Goal: Information Seeking & Learning: Learn about a topic

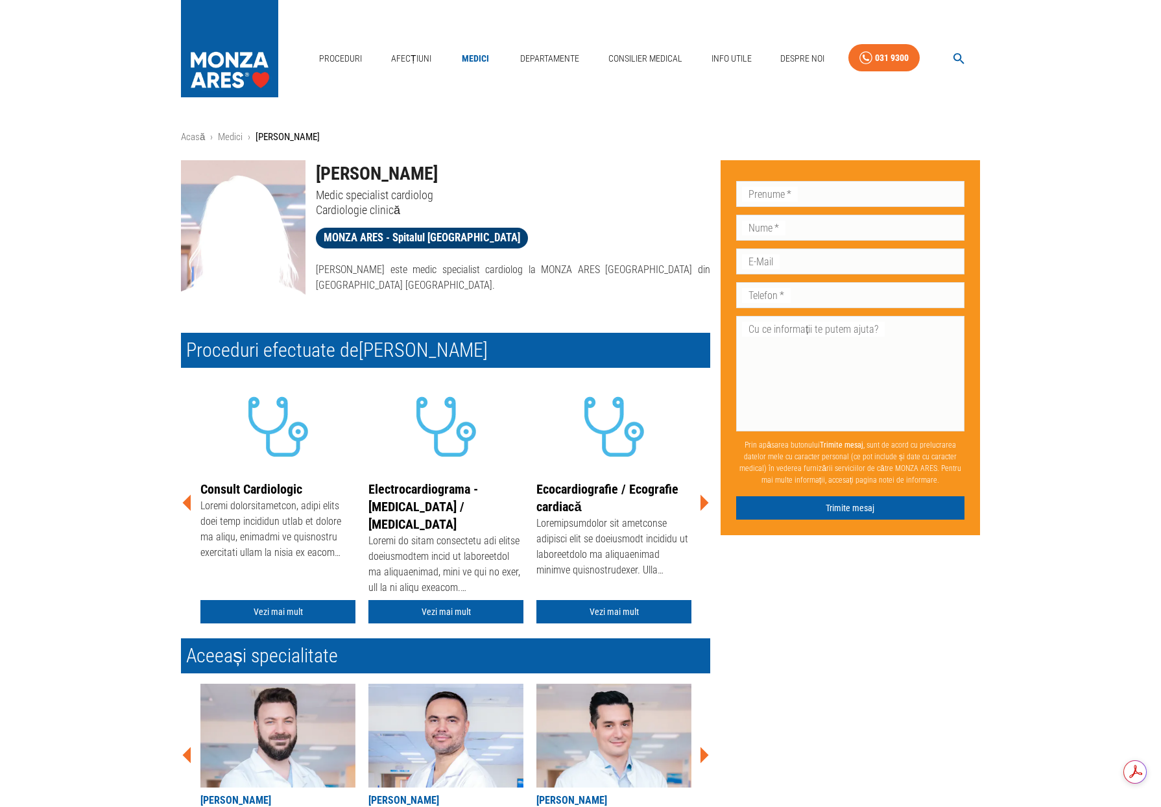
click at [396, 239] on span "MONZA ARES - Spitalul Monza" at bounding box center [422, 238] width 212 height 16
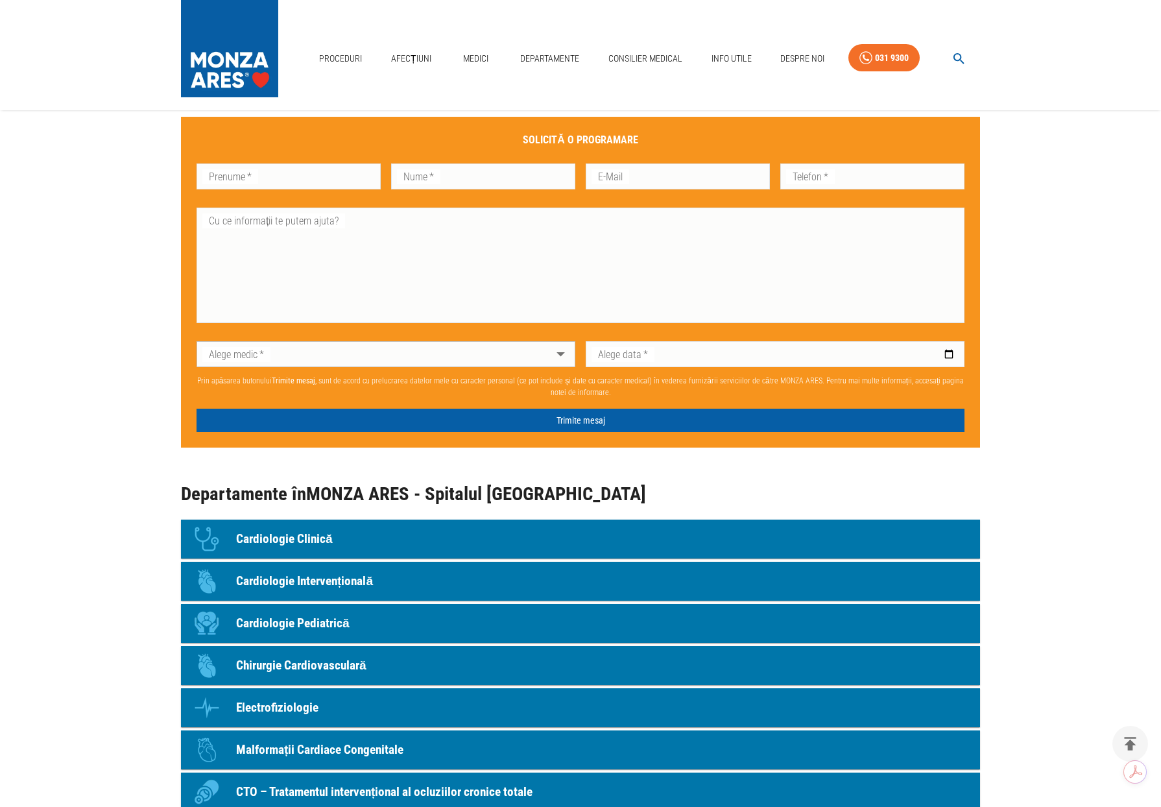
scroll to position [1103, 0]
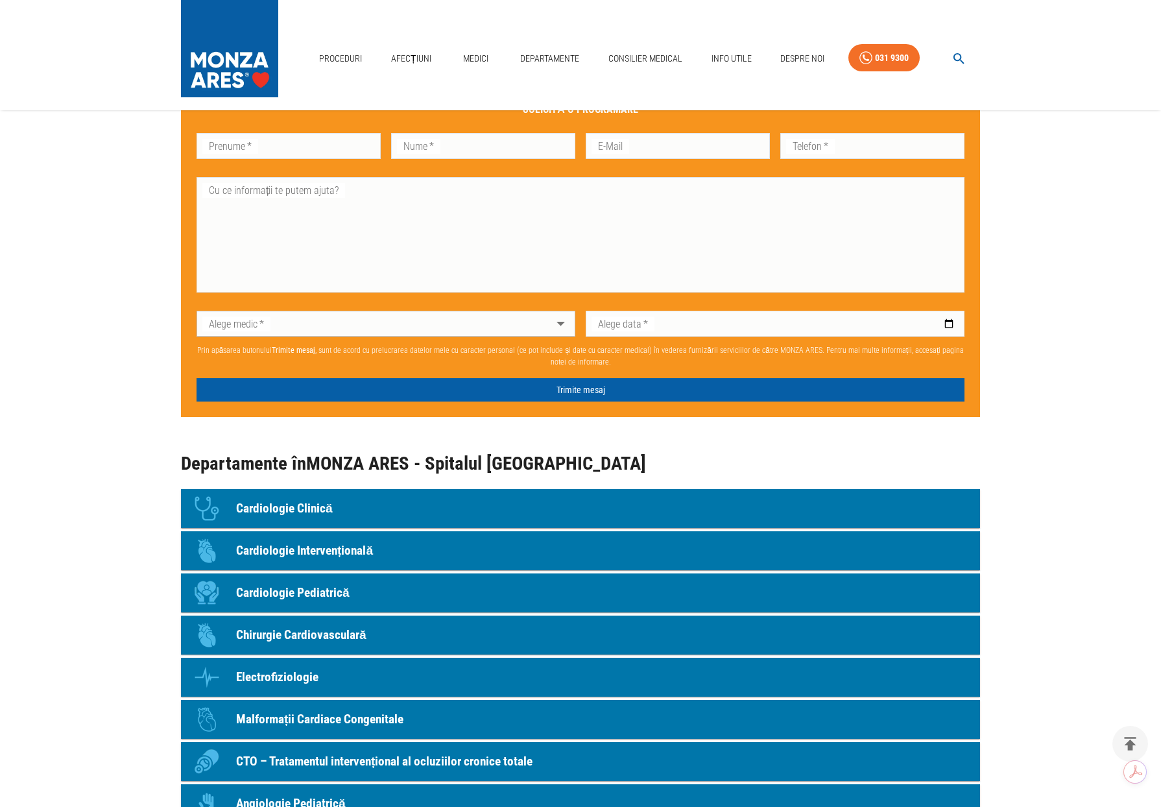
click at [304, 502] on p "Cardiologie Clinică" at bounding box center [284, 508] width 97 height 19
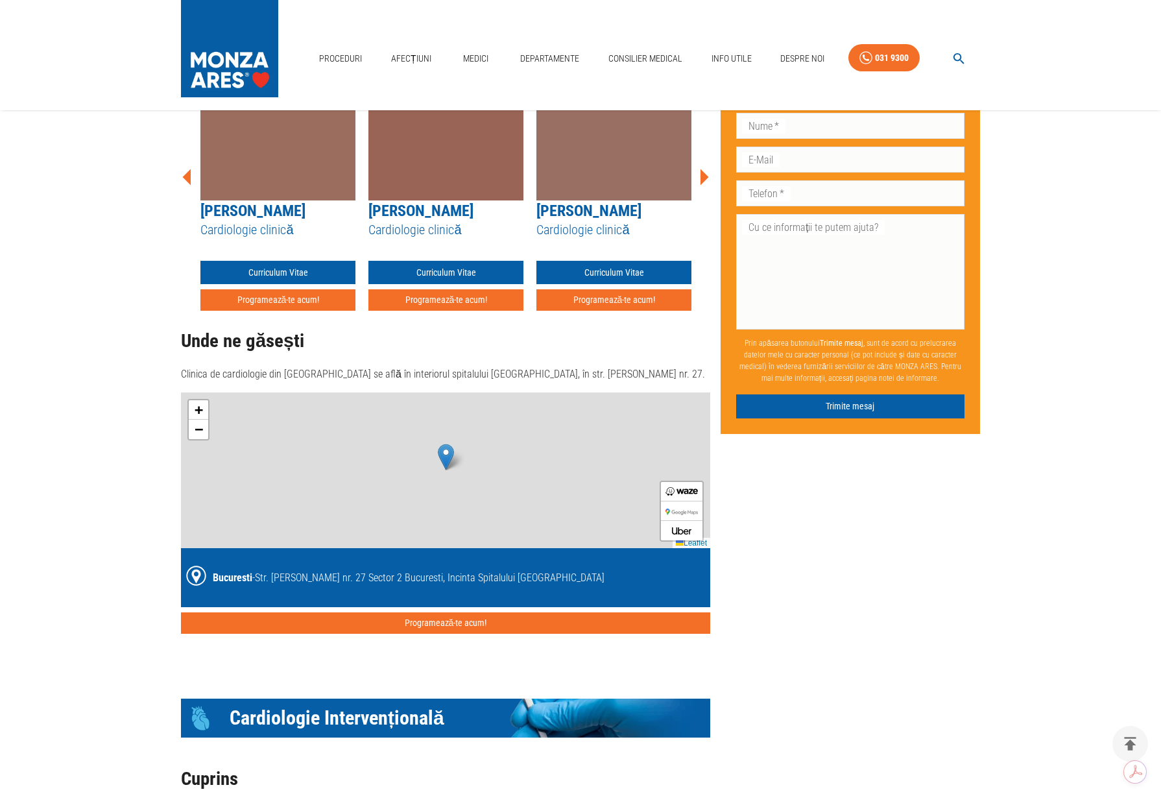
scroll to position [174, 0]
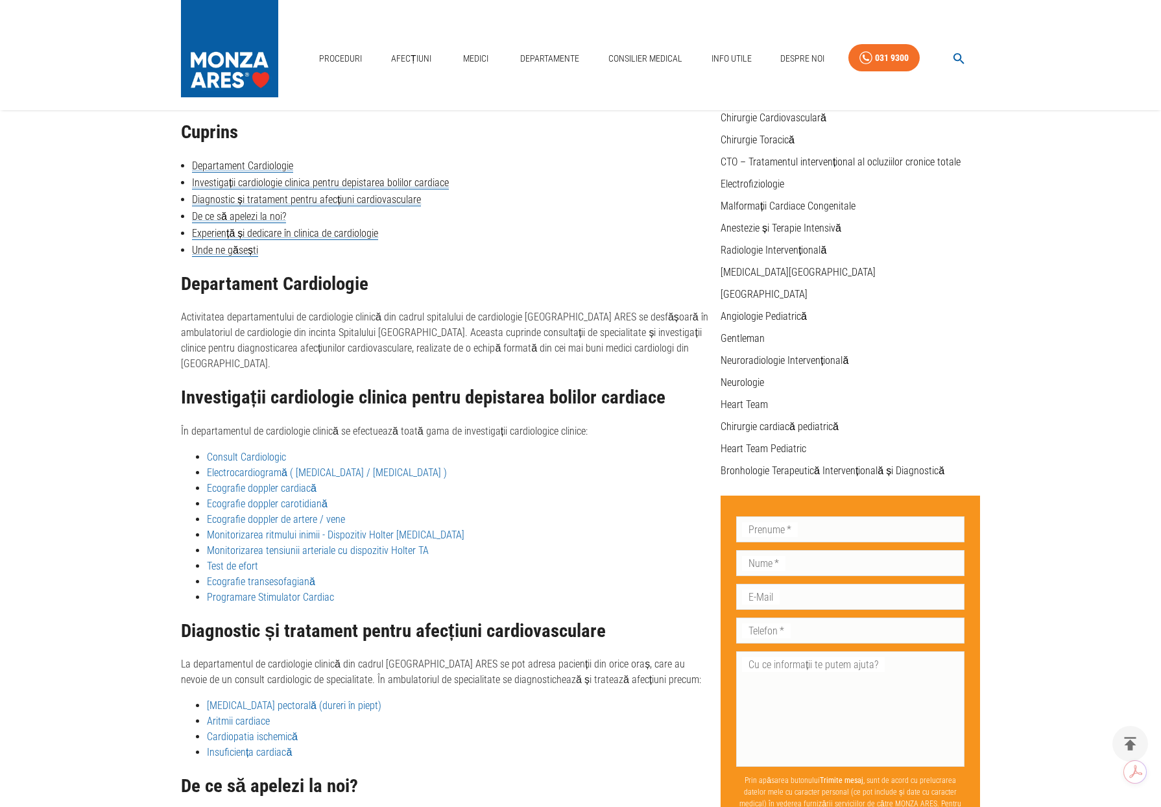
click at [288, 730] on link "Cardiopatia ischemică" at bounding box center [252, 736] width 91 height 12
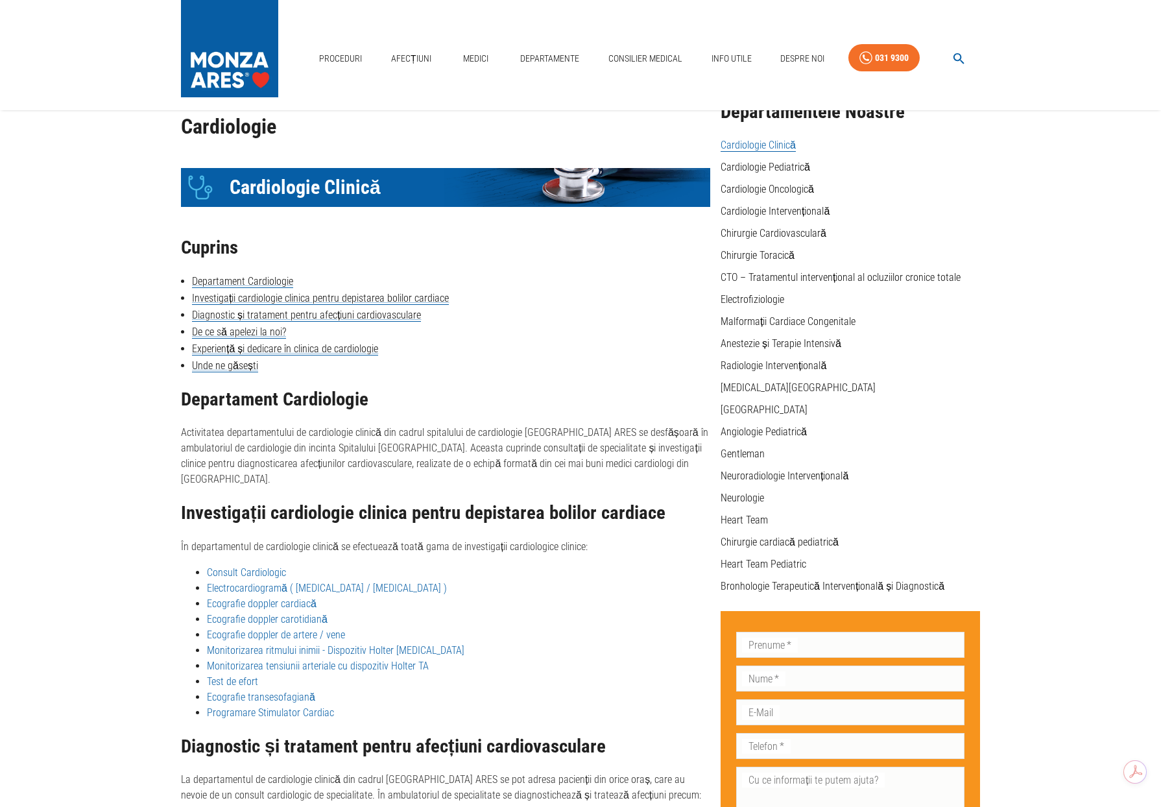
scroll to position [0, 0]
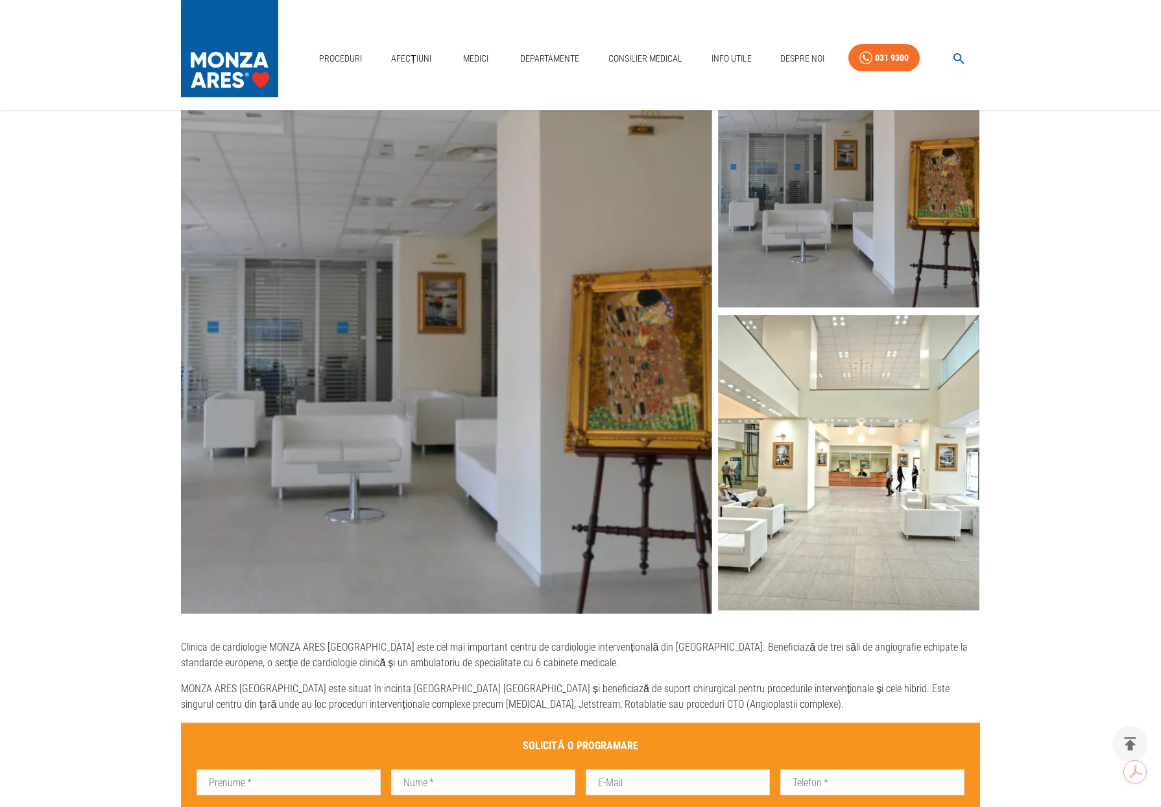
scroll to position [324, 0]
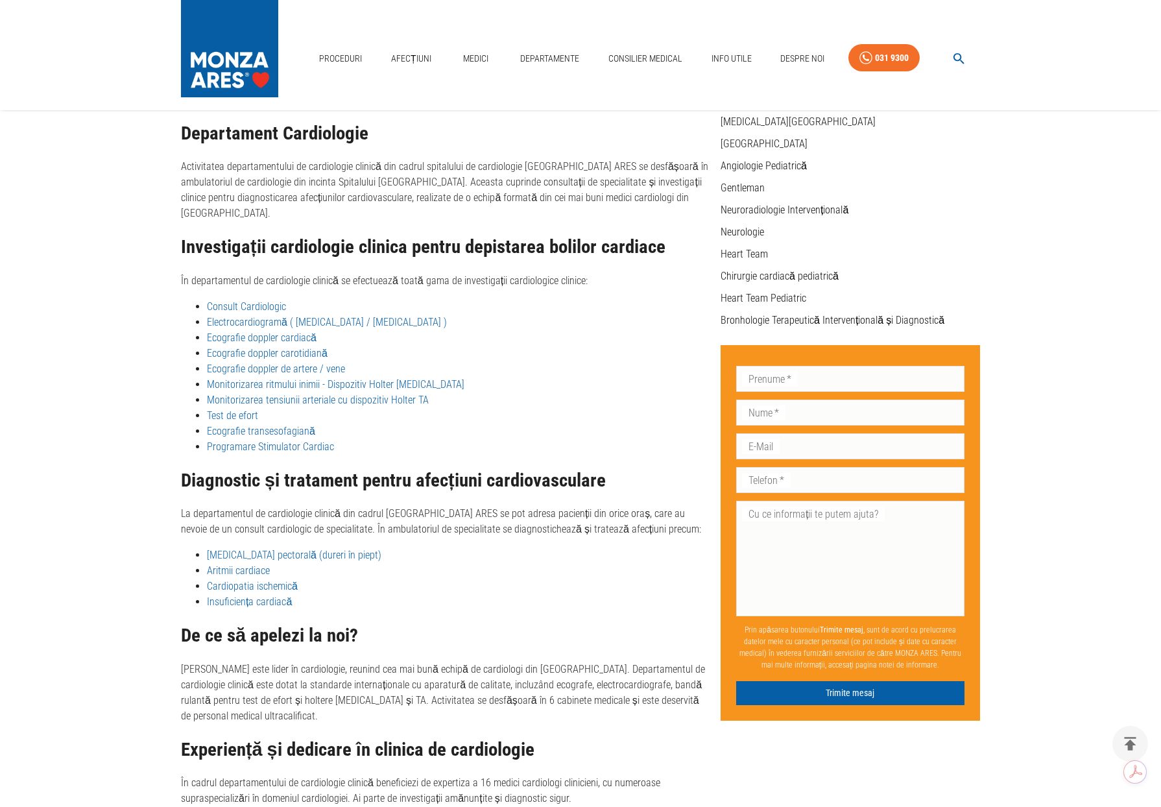
scroll to position [174, 0]
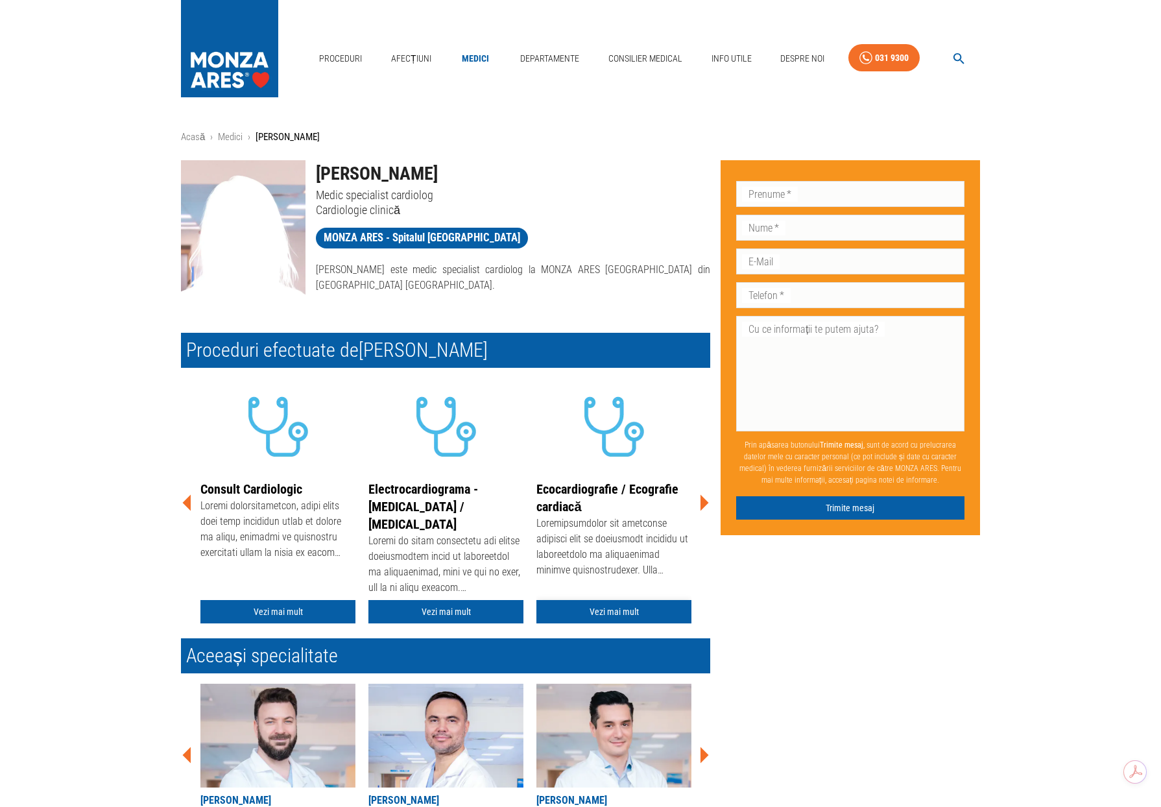
click at [638, 612] on link "Vezi mai mult" at bounding box center [613, 612] width 155 height 24
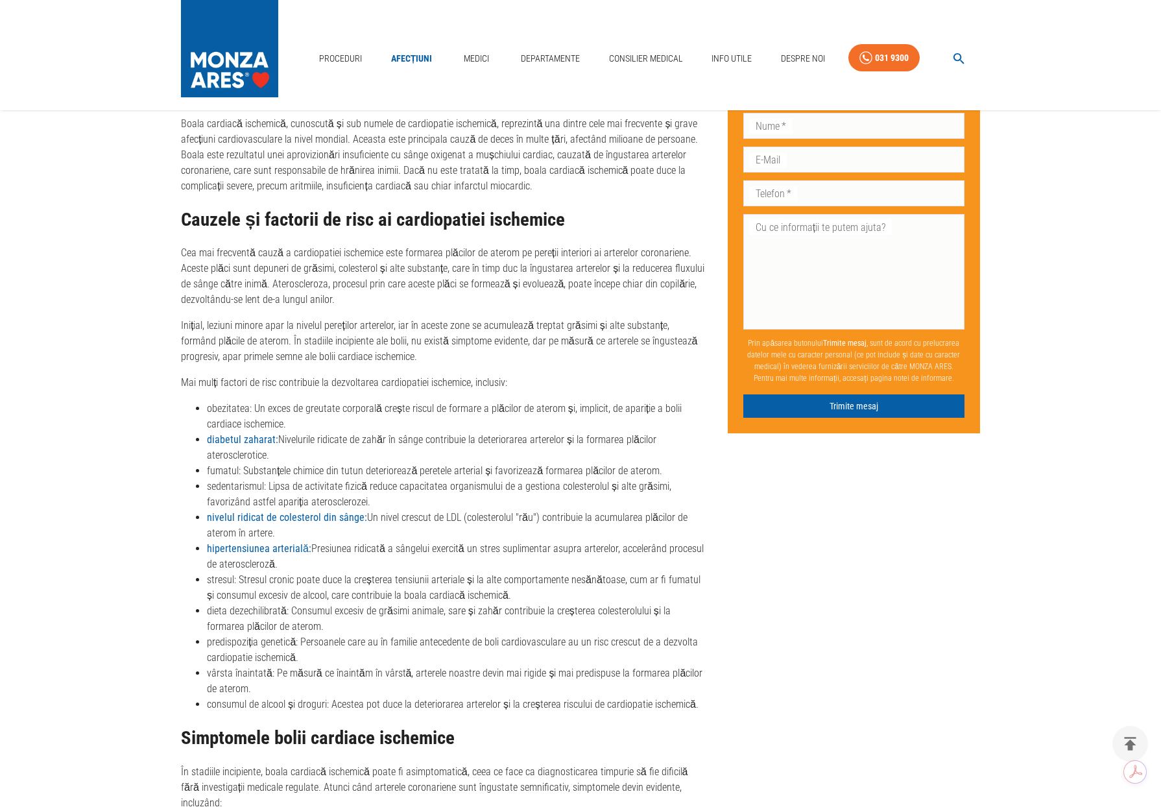
scroll to position [843, 0]
